Goal: Task Accomplishment & Management: Manage account settings

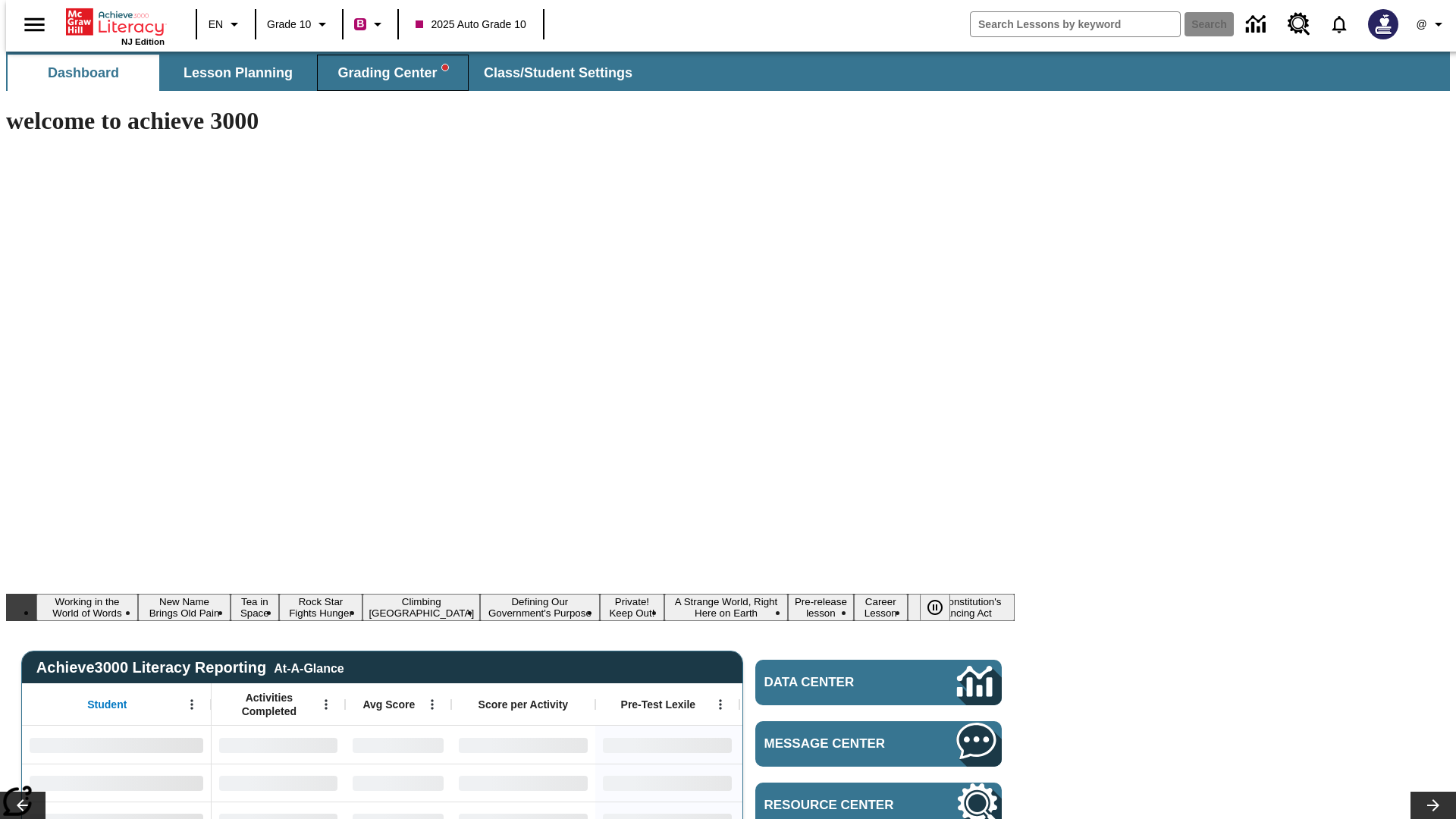
click at [386, 73] on span "Grading Center" at bounding box center [392, 73] width 110 height 17
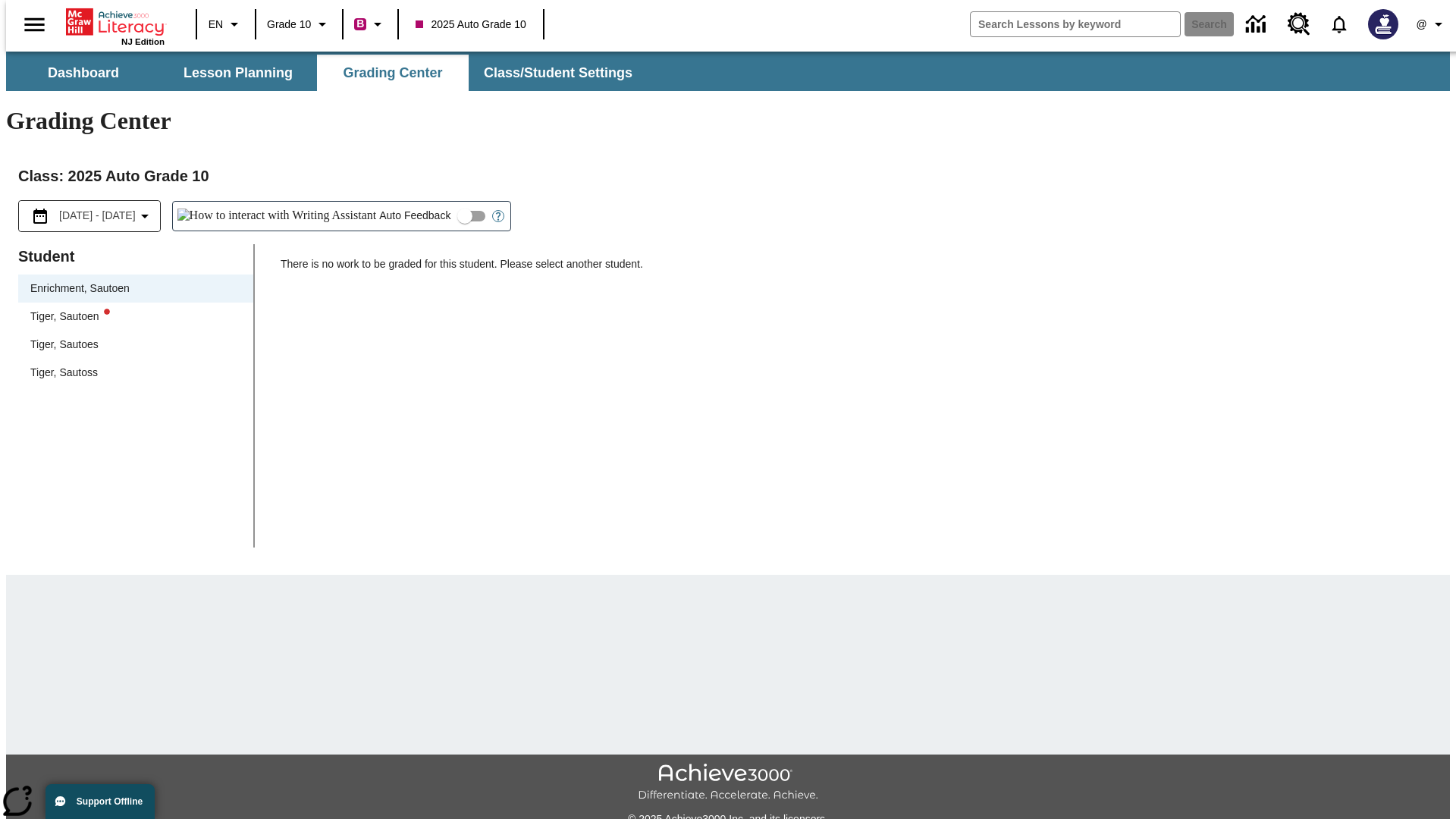
click at [130, 309] on div "Tiger, Sautoen" at bounding box center [135, 316] width 210 height 16
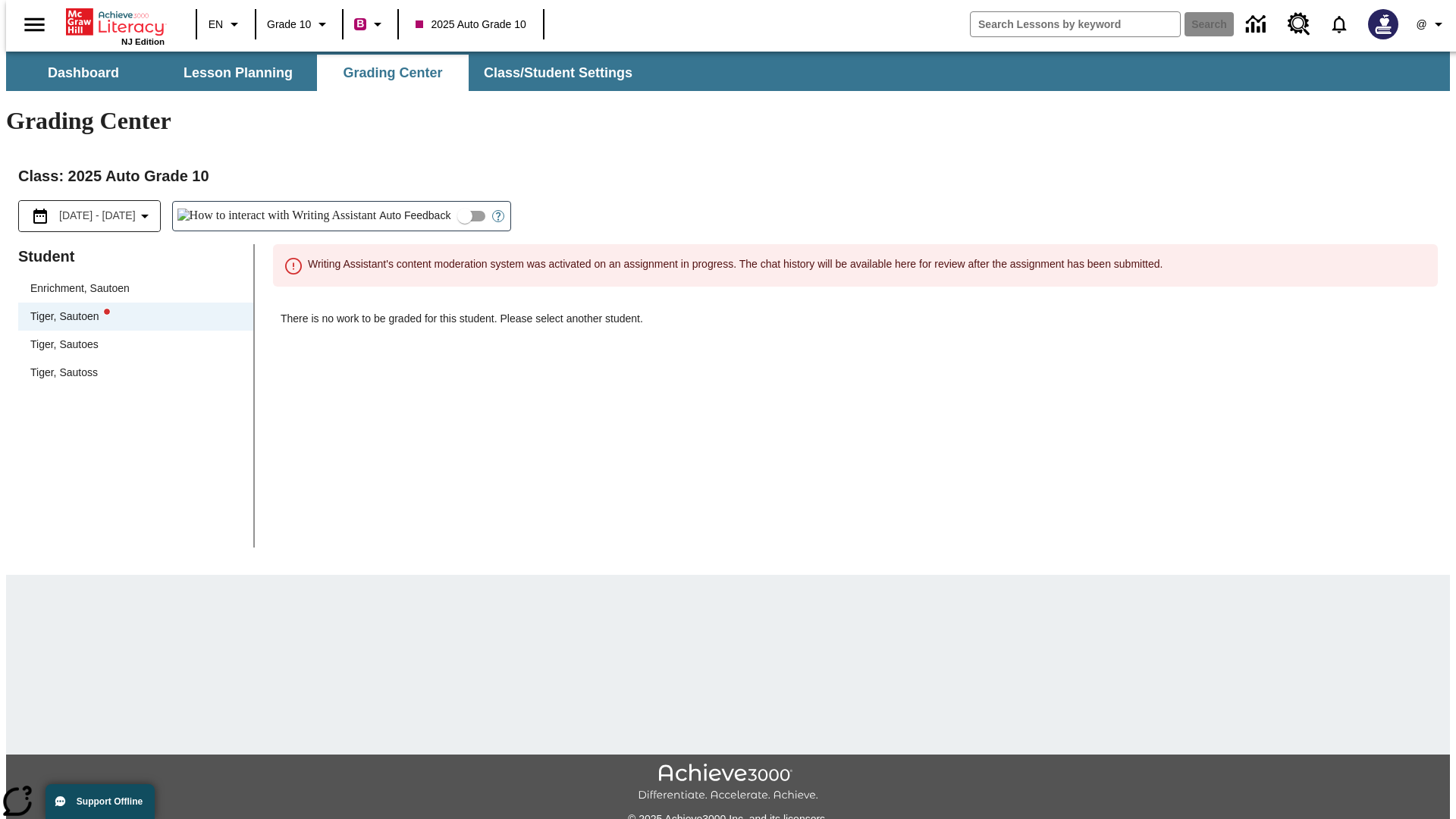
click at [422, 201] on input "Auto Feedback" at bounding box center [465, 215] width 87 height 29
checkbox input "true"
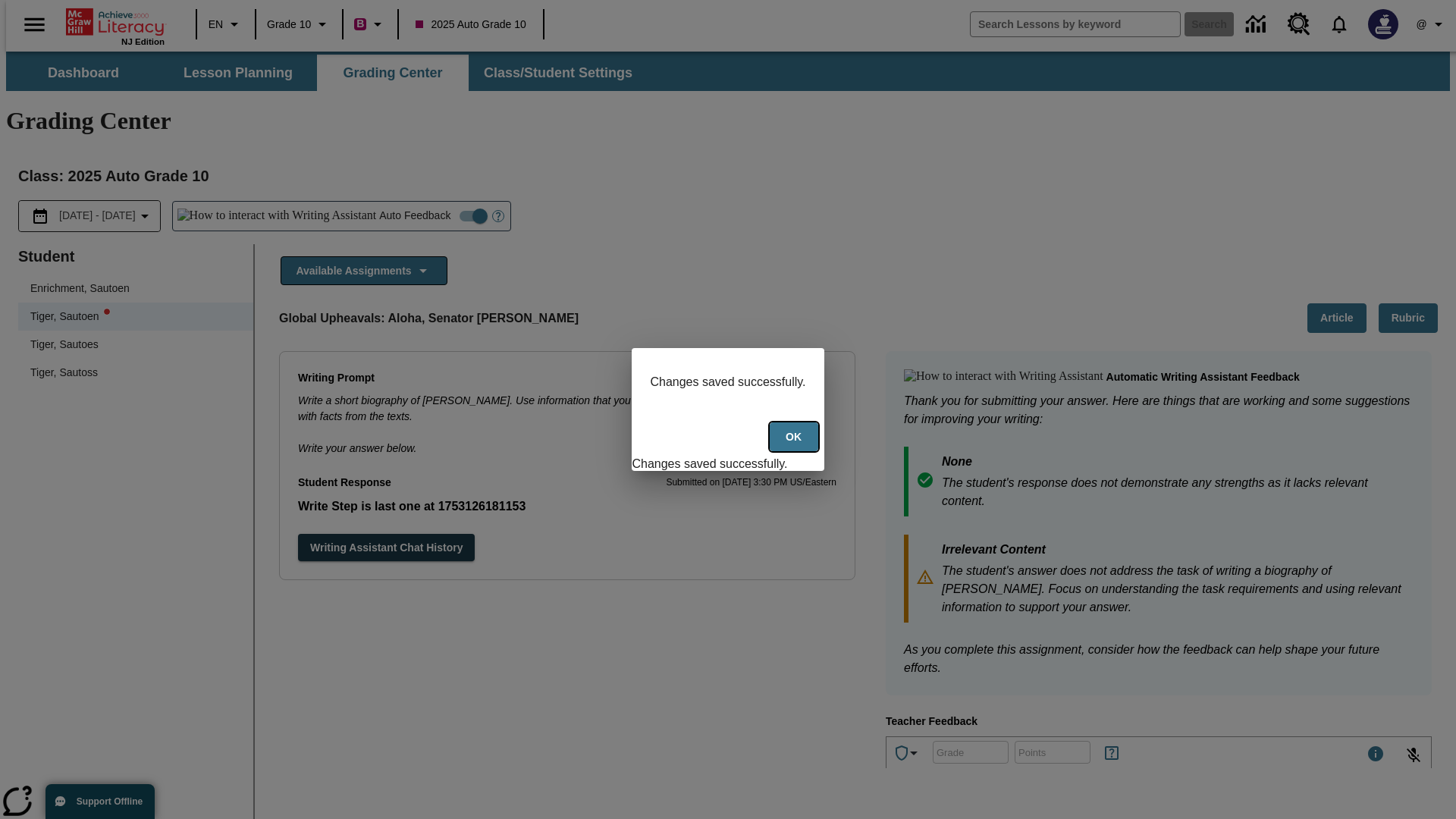
click at [796, 445] on button "Ok" at bounding box center [793, 438] width 49 height 30
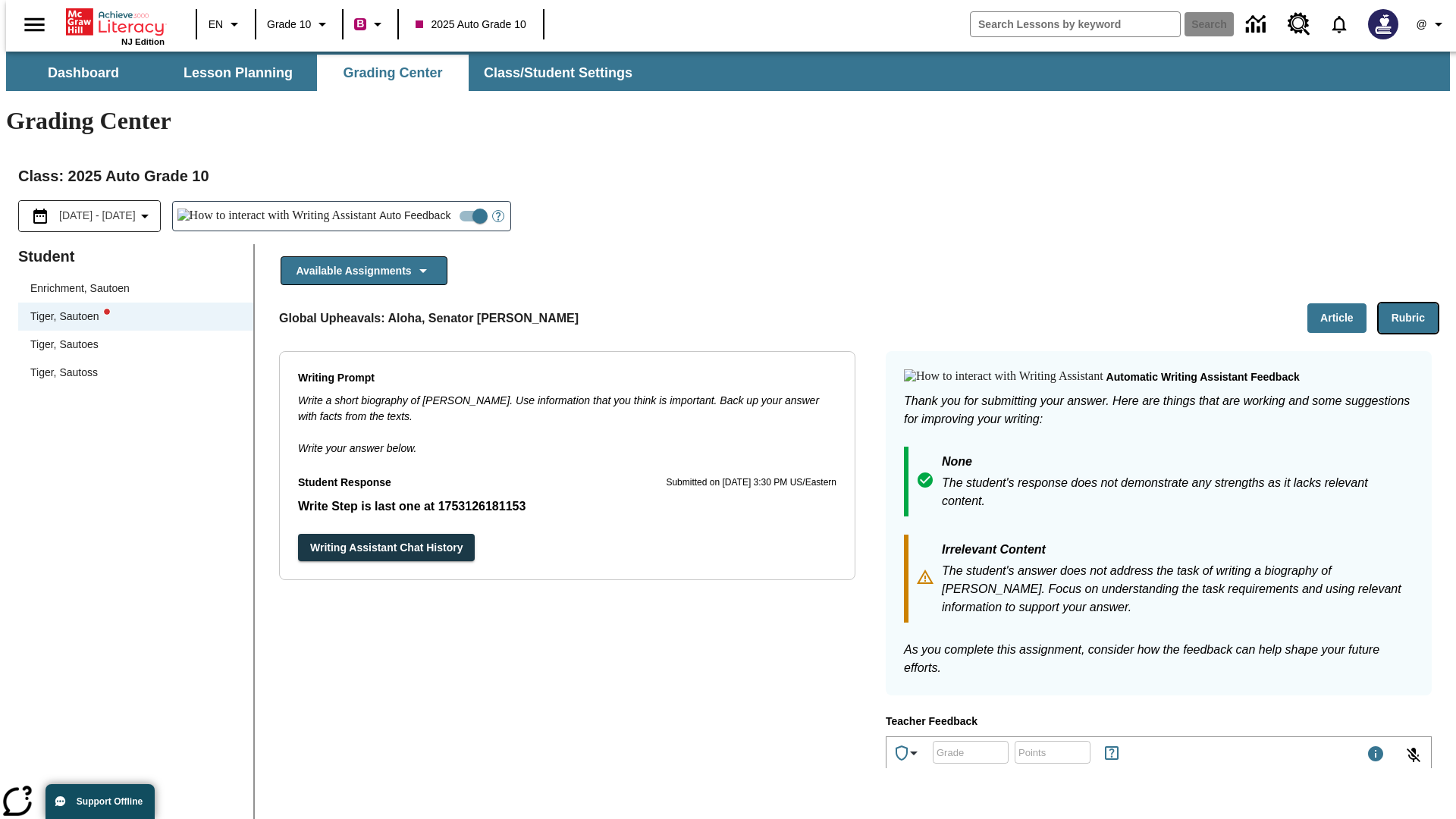
click at [1414, 303] on button "Rubric" at bounding box center [1408, 318] width 59 height 30
click at [1343, 303] on button "Article" at bounding box center [1337, 318] width 59 height 30
click at [225, 24] on icon "Language: EN, Select a language" at bounding box center [234, 24] width 18 height 18
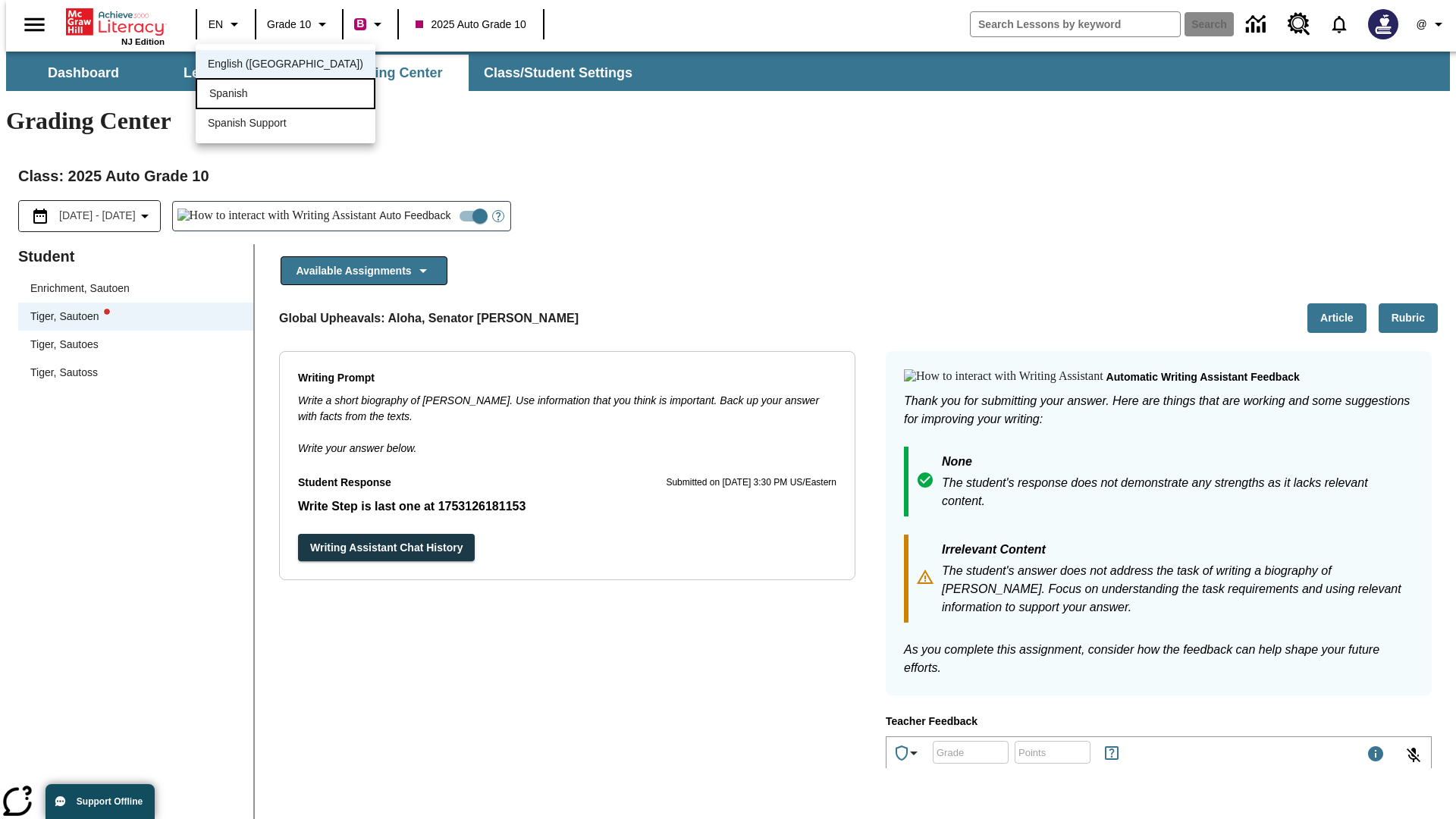
click at [253, 95] on div "Spanish" at bounding box center [286, 94] width 180 height 31
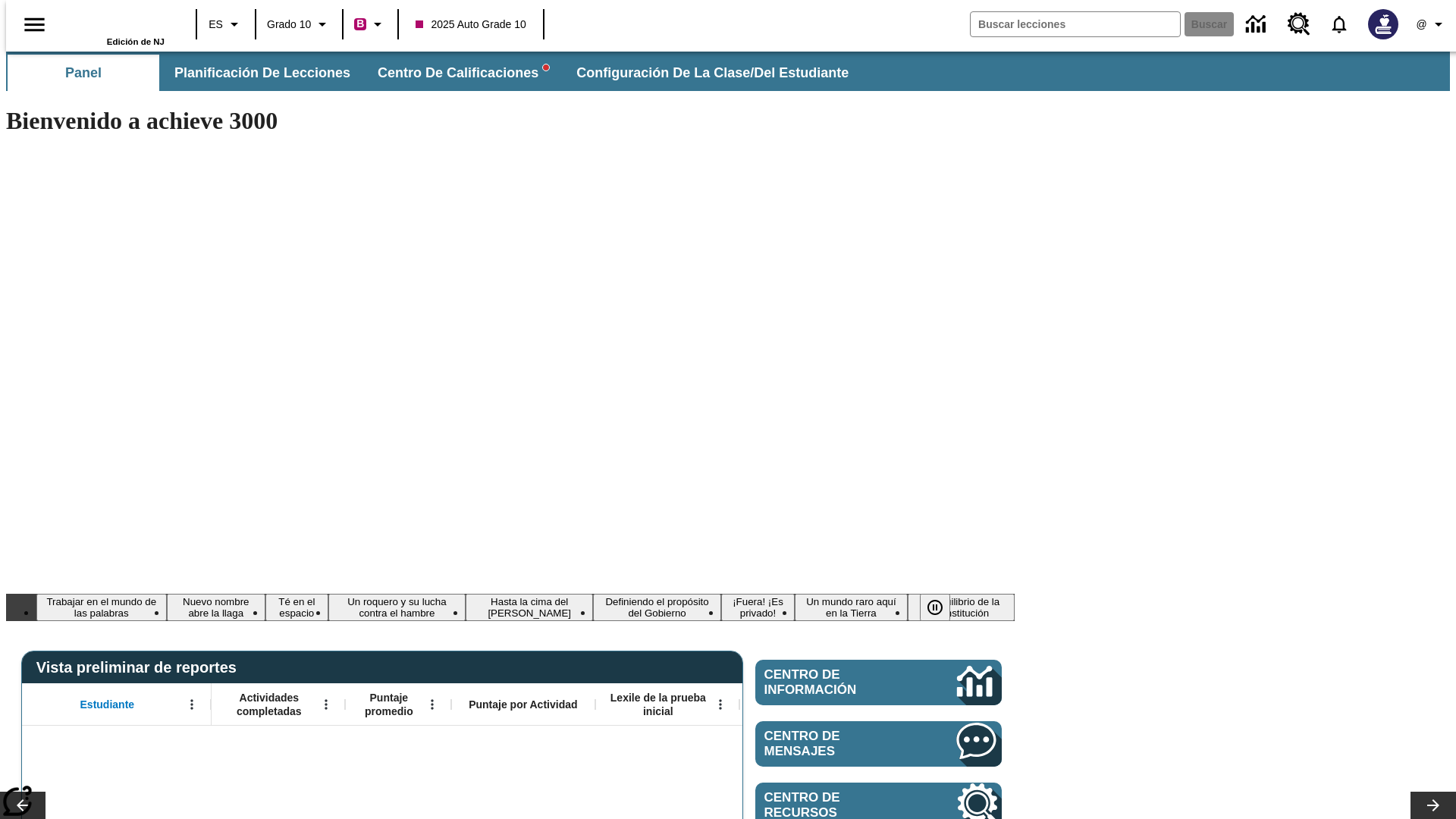
type input "-1"
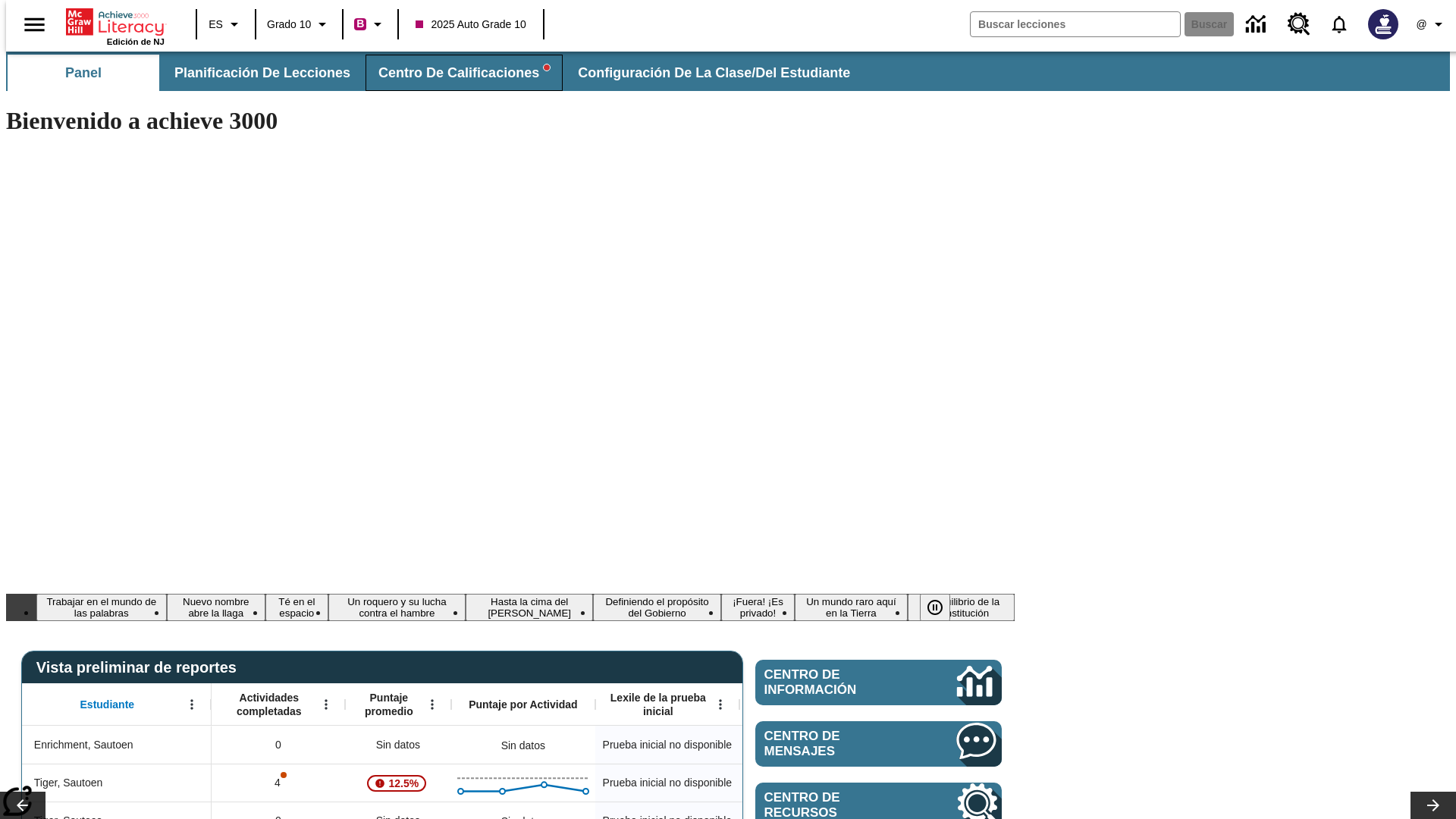
click at [451, 73] on span "Centro de calificaciones" at bounding box center [464, 73] width 172 height 17
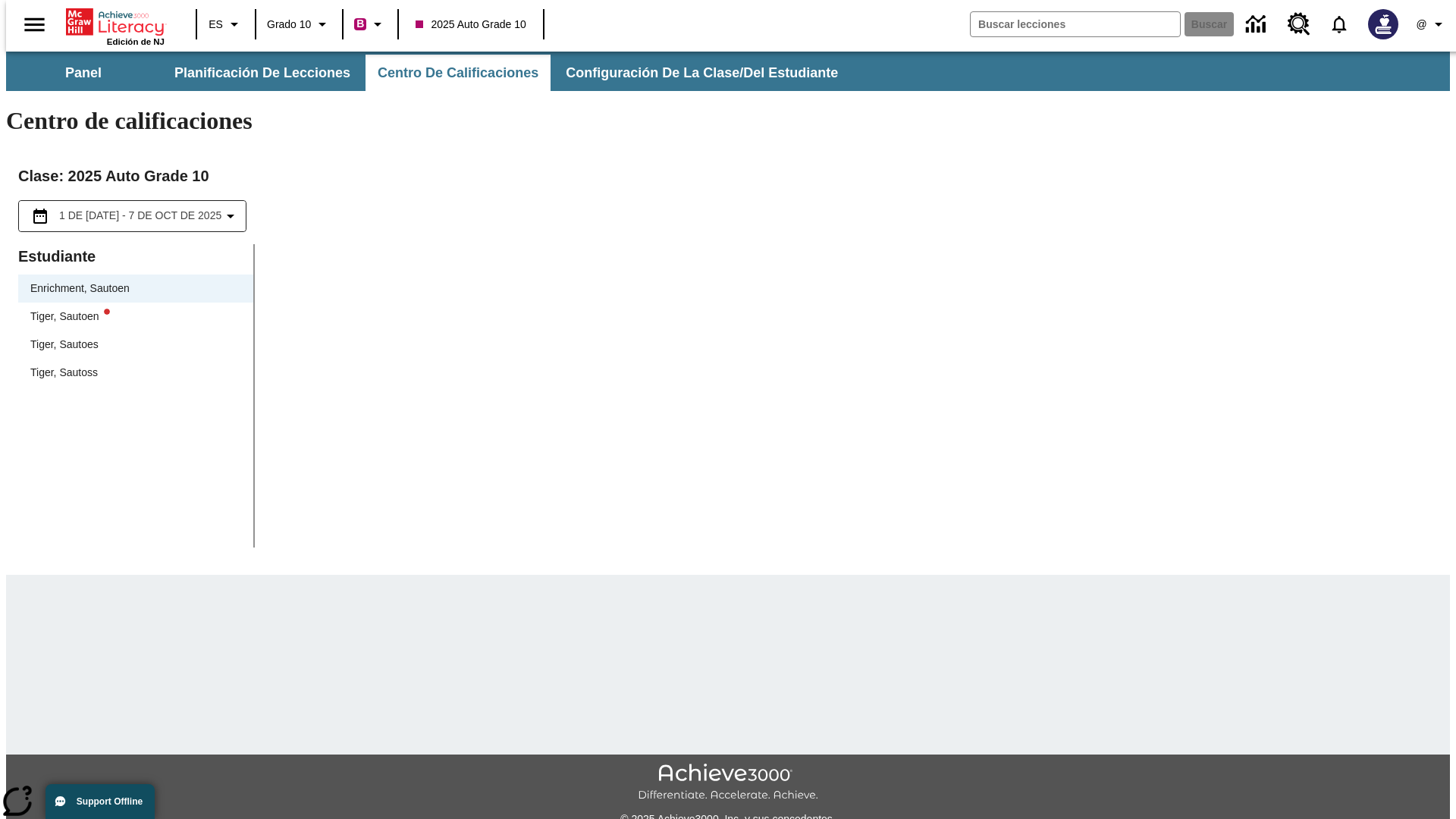
click at [130, 309] on div "Tiger, Sautoen" at bounding box center [135, 316] width 210 height 16
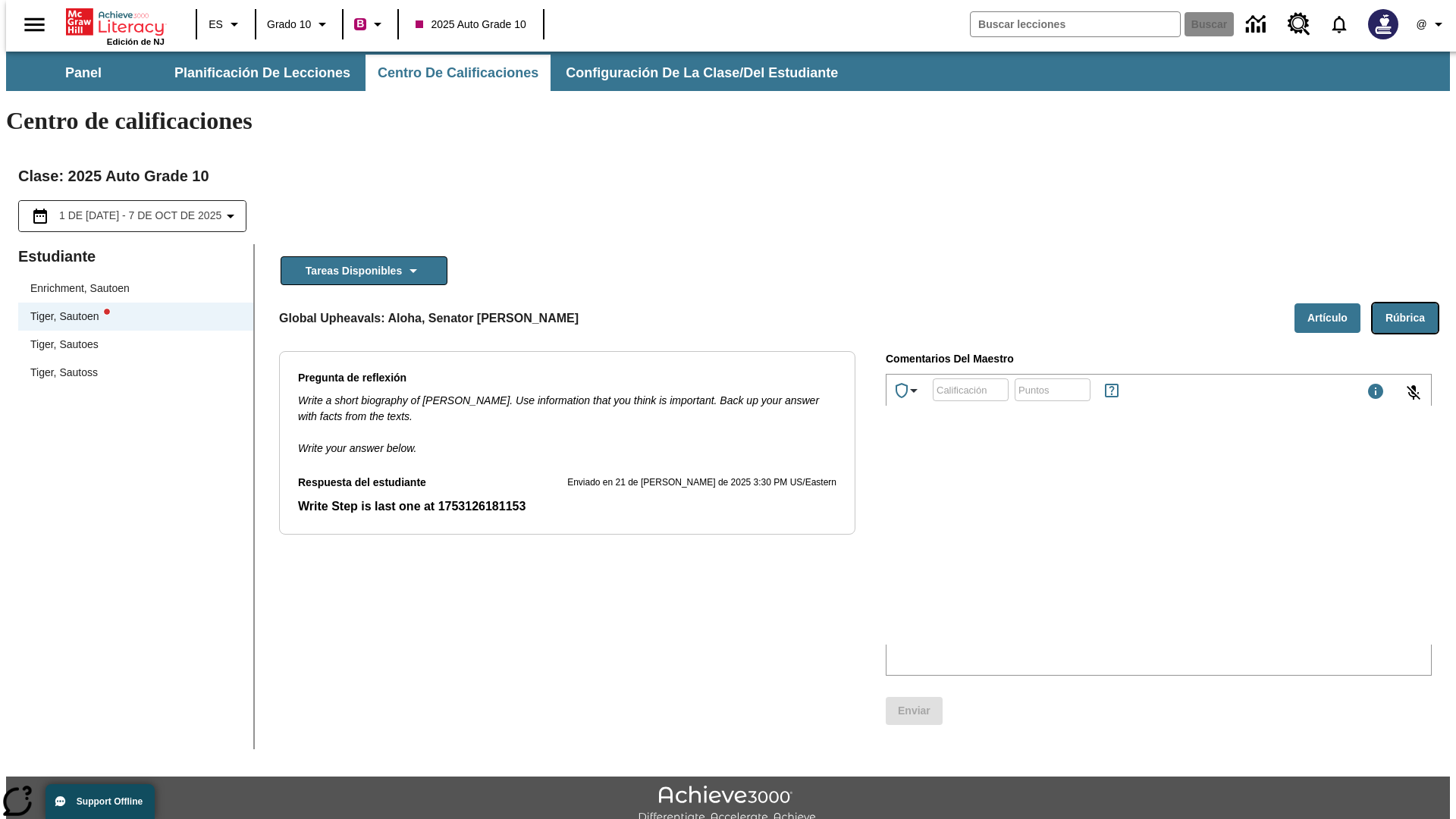
click at [1411, 303] on button "Rúbrica" at bounding box center [1405, 318] width 65 height 30
click at [1333, 303] on button "Artículo" at bounding box center [1327, 318] width 66 height 30
